Goal: Check status: Check status

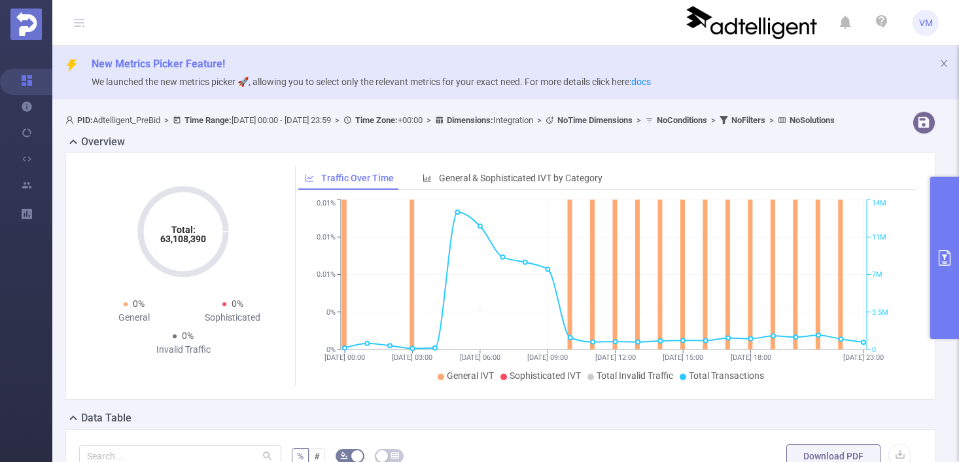
scroll to position [293, 0]
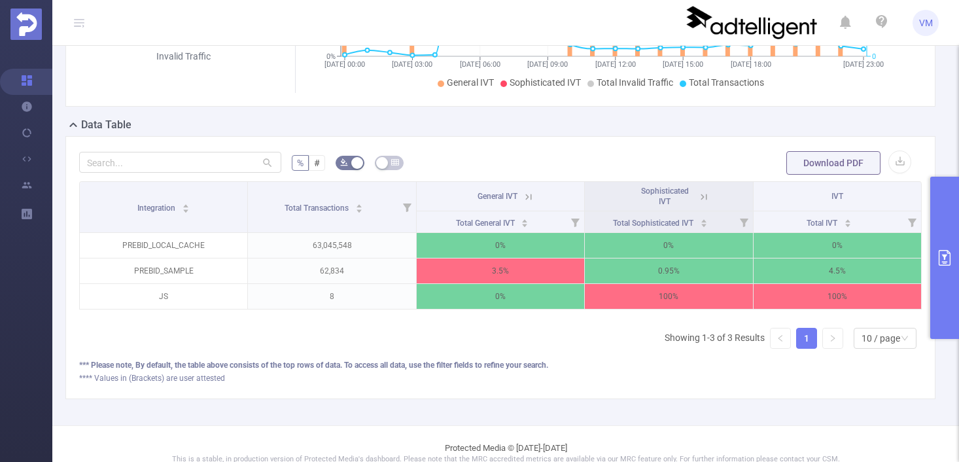
click at [943, 241] on button "primary" at bounding box center [944, 258] width 29 height 162
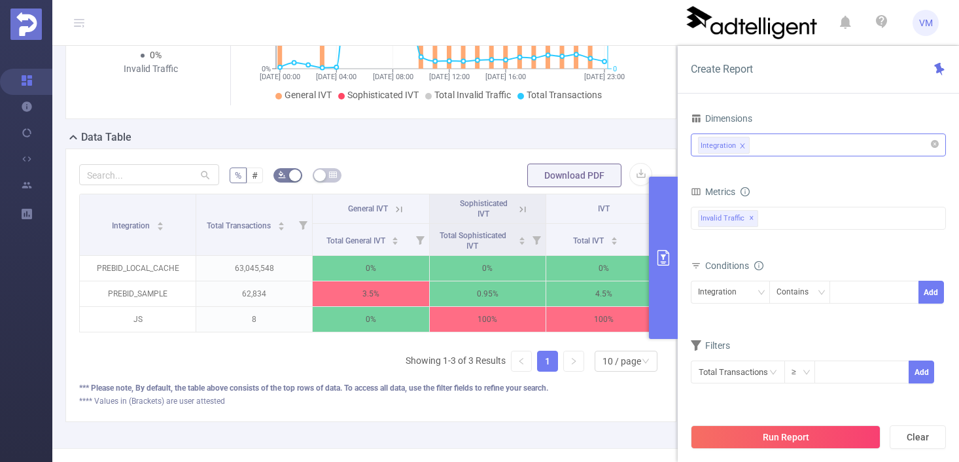
click at [742, 145] on icon "icon: close" at bounding box center [742, 146] width 7 height 7
click at [849, 430] on button "Run Report" at bounding box center [786, 437] width 190 height 24
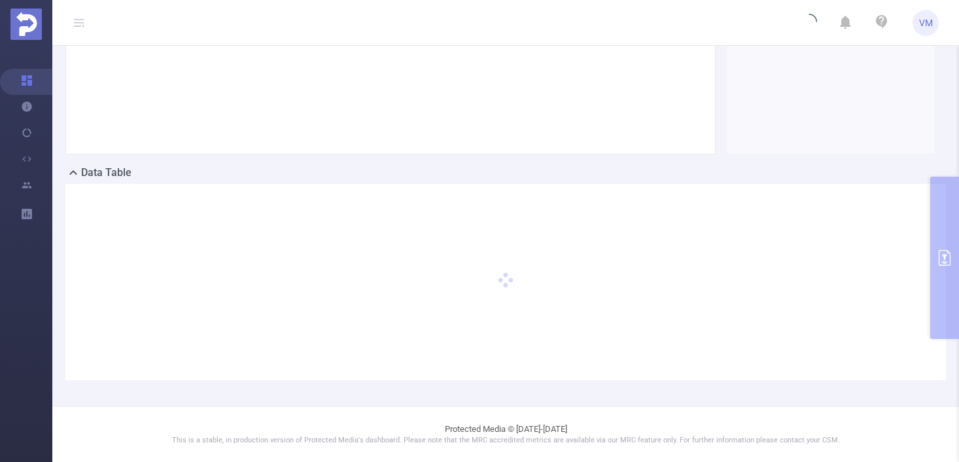
scroll to position [456, 0]
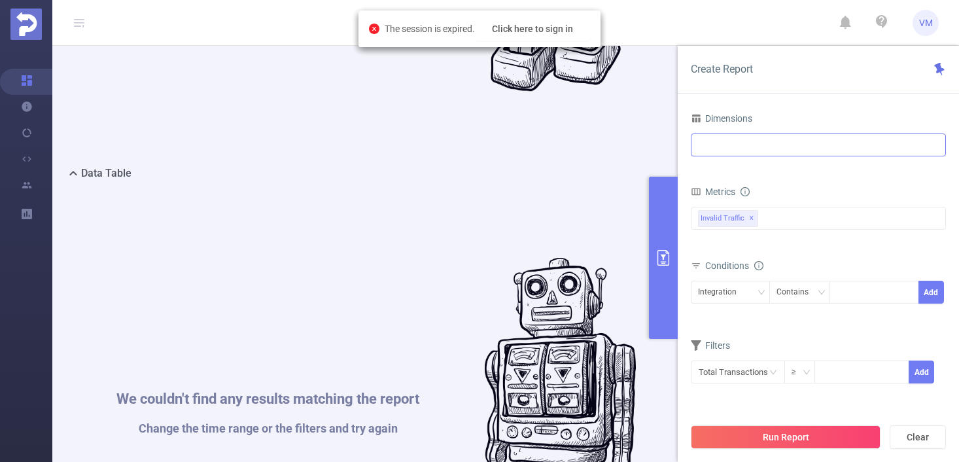
click at [911, 24] on ul "VM" at bounding box center [878, 22] width 122 height 45
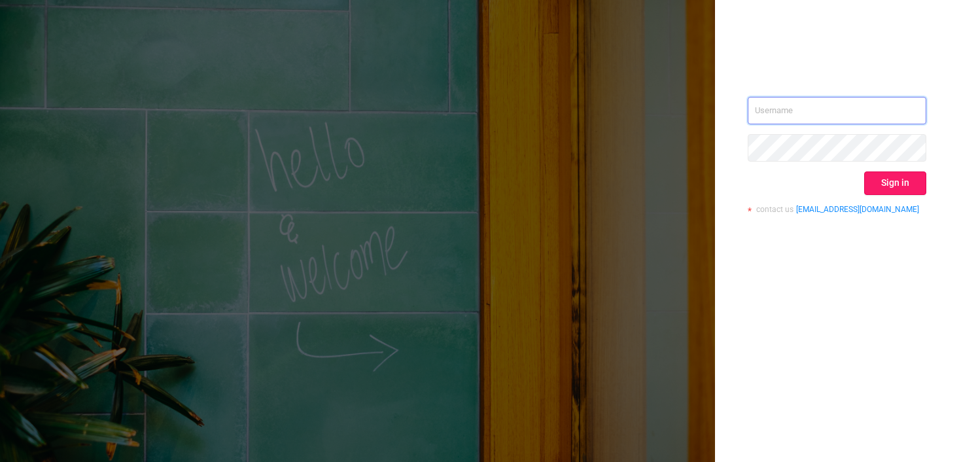
type input "[EMAIL_ADDRESS][PERSON_NAME][DOMAIN_NAME]"
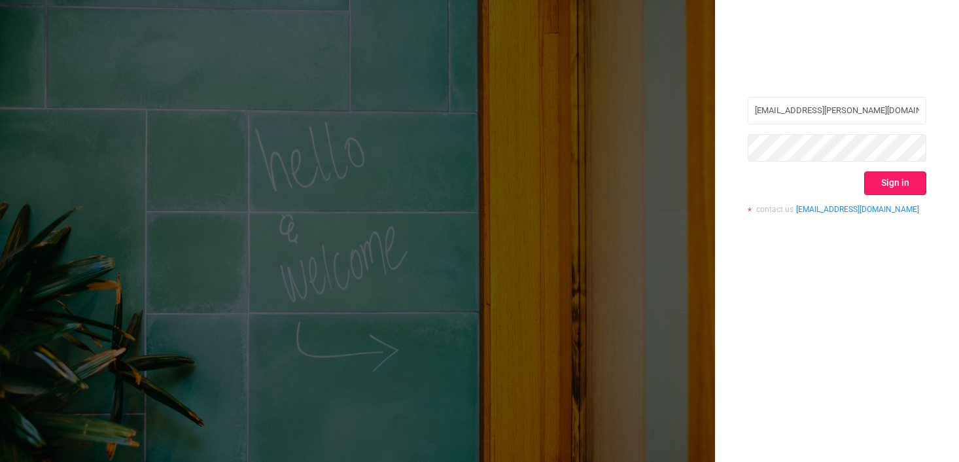
click at [886, 187] on button "Sign in" at bounding box center [895, 183] width 62 height 24
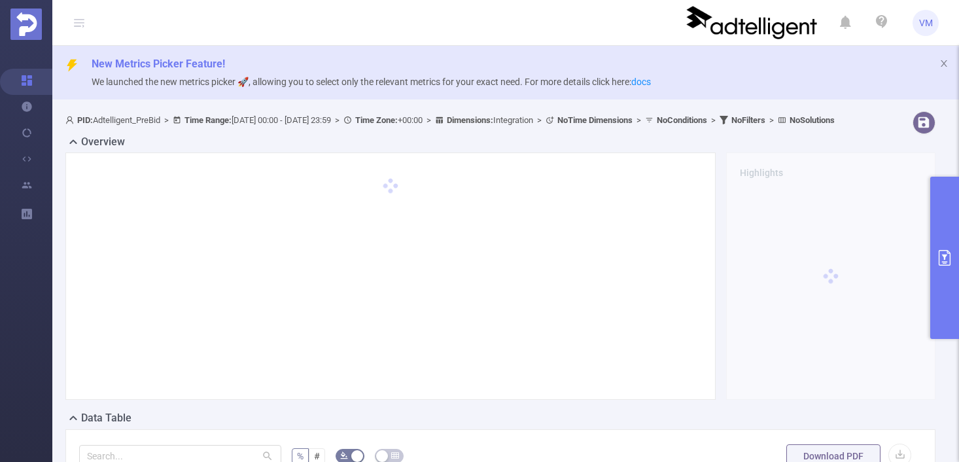
click at [944, 271] on button "primary" at bounding box center [944, 258] width 29 height 162
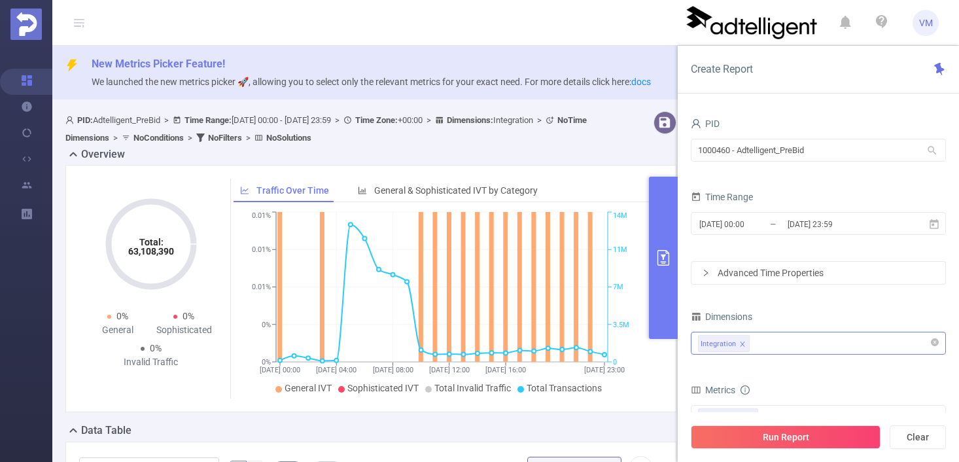
click at [738, 343] on li "Integration" at bounding box center [724, 343] width 52 height 17
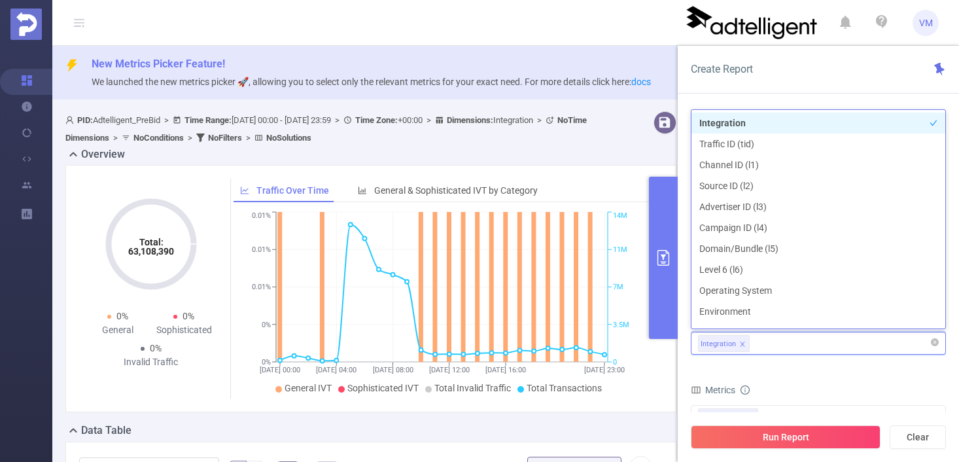
drag, startPoint x: 746, startPoint y: 345, endPoint x: 740, endPoint y: 341, distance: 6.7
click at [744, 344] on li "Integration" at bounding box center [724, 343] width 52 height 17
click at [740, 341] on icon "icon: close" at bounding box center [742, 343] width 5 height 5
click at [805, 431] on button "Run Report" at bounding box center [786, 437] width 190 height 24
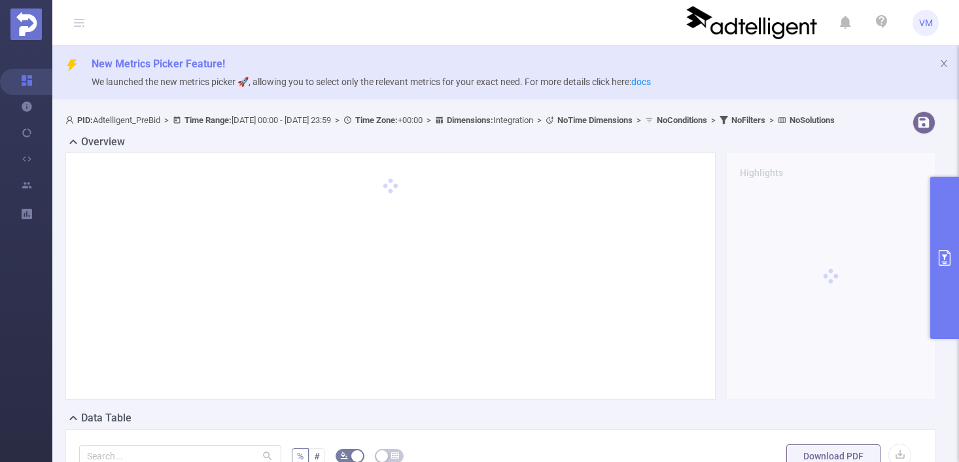
click at [940, 278] on button "primary" at bounding box center [944, 258] width 29 height 162
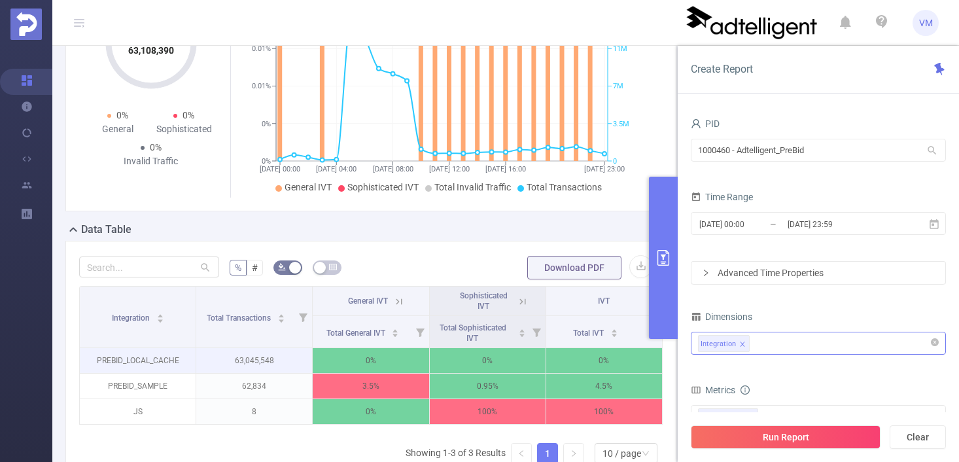
scroll to position [260, 0]
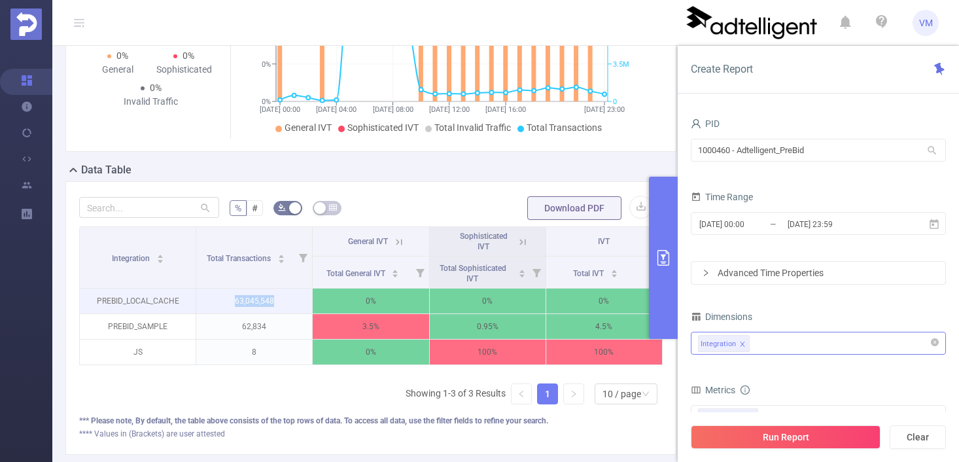
drag, startPoint x: 246, startPoint y: 302, endPoint x: 277, endPoint y: 300, distance: 30.8
click at [277, 300] on p "63,045,548" at bounding box center [254, 301] width 116 height 25
copy p "63,045,548"
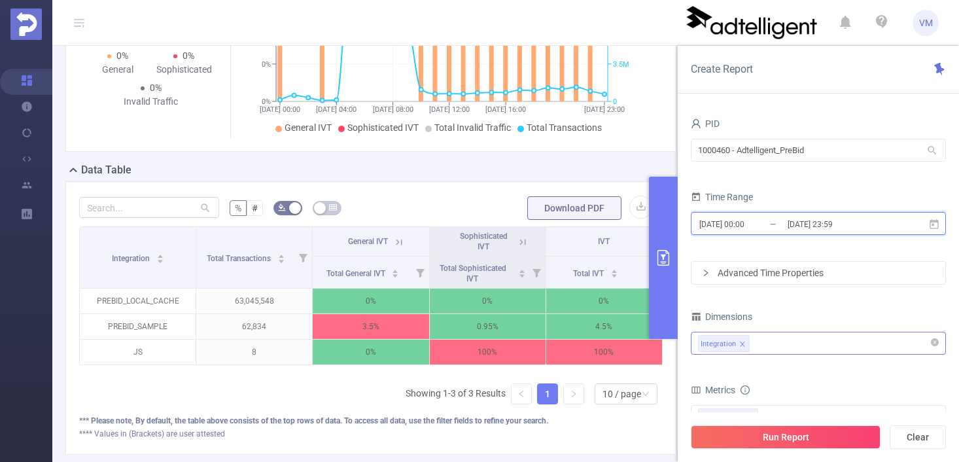
click at [922, 225] on span "2025-08-17 00:00 _ 2025-08-17 23:59" at bounding box center [818, 223] width 255 height 23
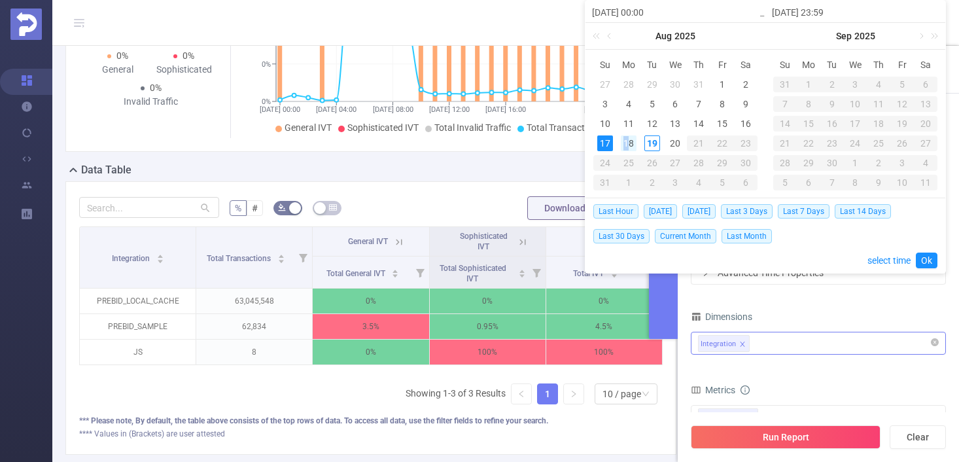
click at [625, 143] on div "18" at bounding box center [629, 143] width 16 height 16
click at [628, 143] on div "18" at bounding box center [629, 143] width 16 height 16
type input "2025-08-18 00:00"
type input "2025-08-18 23:59"
type input "2025-08-18 00:00"
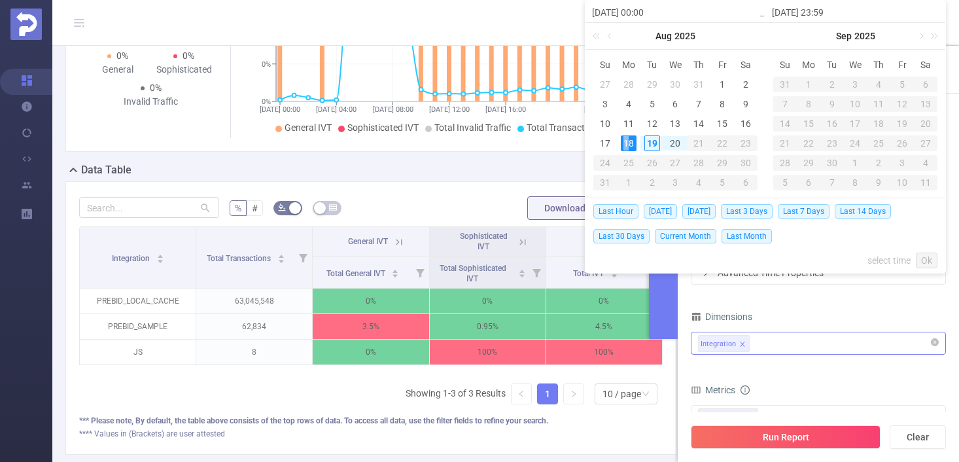
type input "2025-08-18 23:59"
click at [927, 259] on link "Ok" at bounding box center [927, 261] width 22 height 16
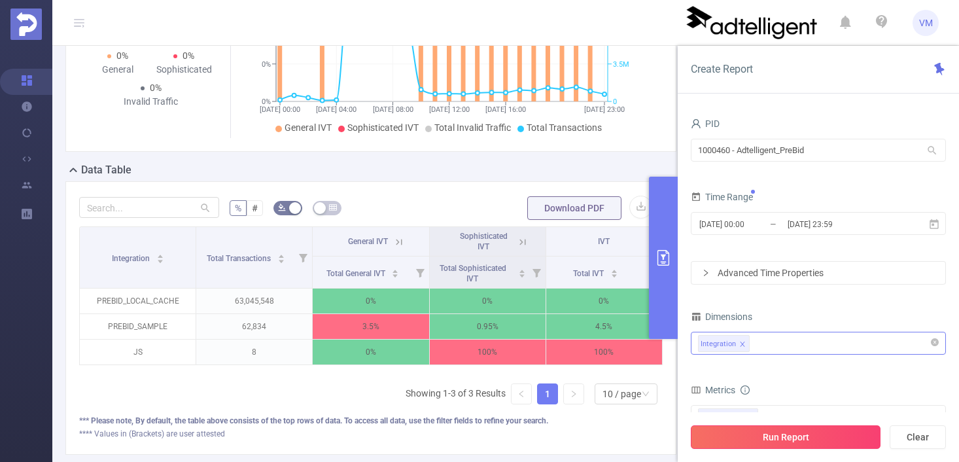
click at [826, 434] on button "Run Report" at bounding box center [786, 437] width 190 height 24
